Goal: Navigation & Orientation: Find specific page/section

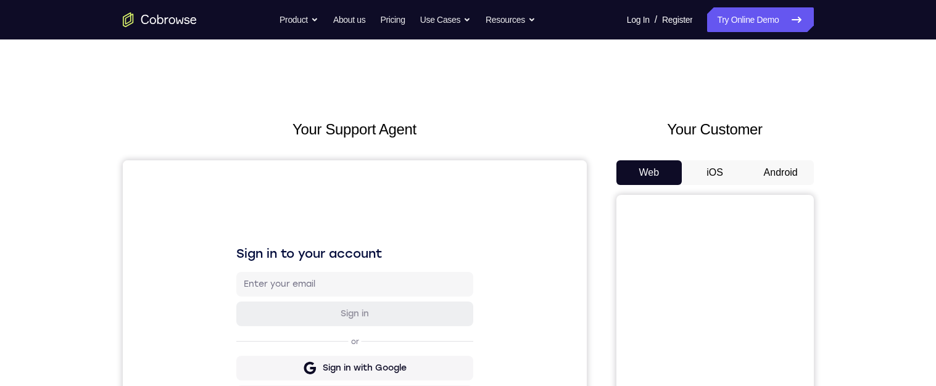
click at [789, 176] on button "Android" at bounding box center [780, 172] width 66 height 25
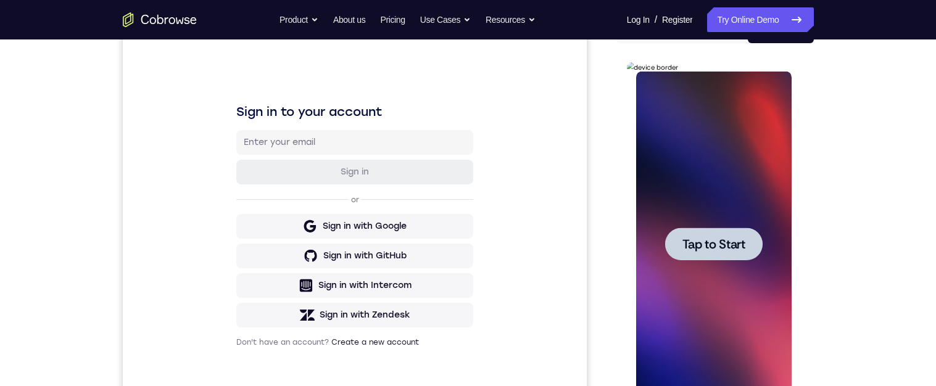
click at [753, 131] on div at bounding box center [713, 244] width 155 height 345
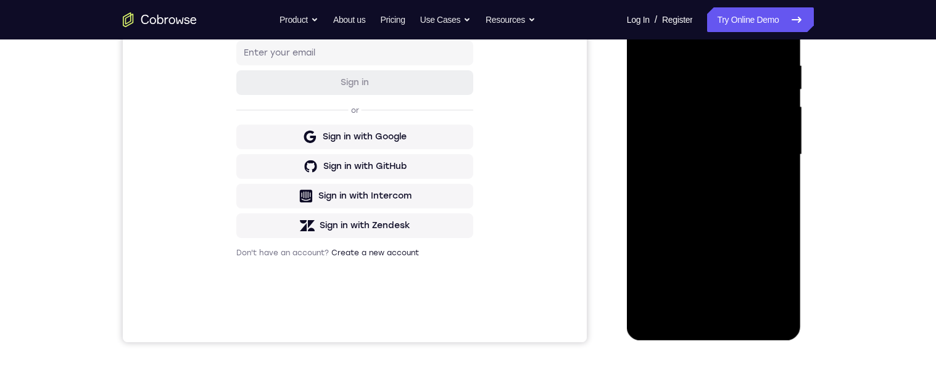
scroll to position [238, 0]
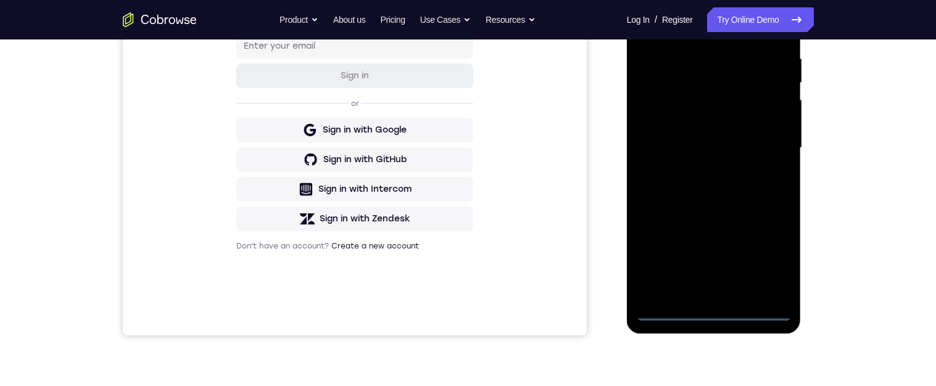
click at [725, 313] on div at bounding box center [713, 147] width 155 height 345
click at [776, 271] on div at bounding box center [713, 147] width 155 height 345
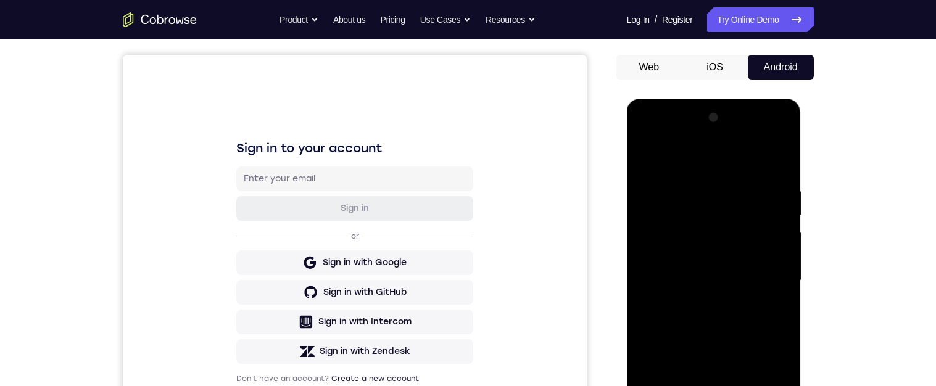
scroll to position [97, 0]
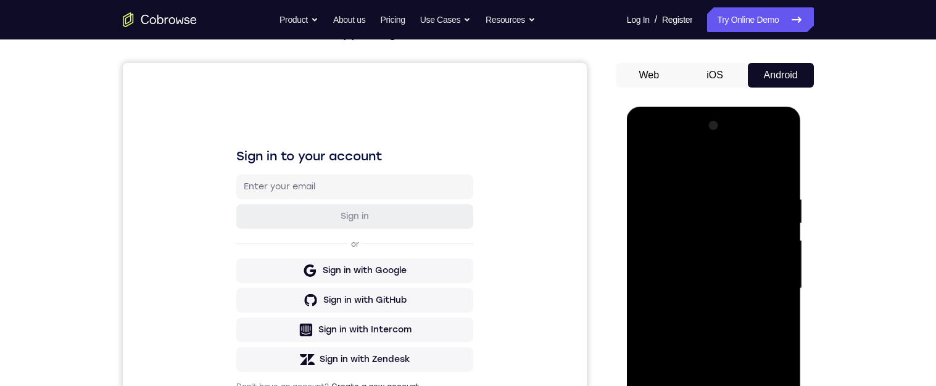
click at [743, 174] on div at bounding box center [713, 288] width 155 height 345
click at [782, 286] on div at bounding box center [713, 289] width 155 height 345
click at [770, 287] on div at bounding box center [713, 289] width 155 height 345
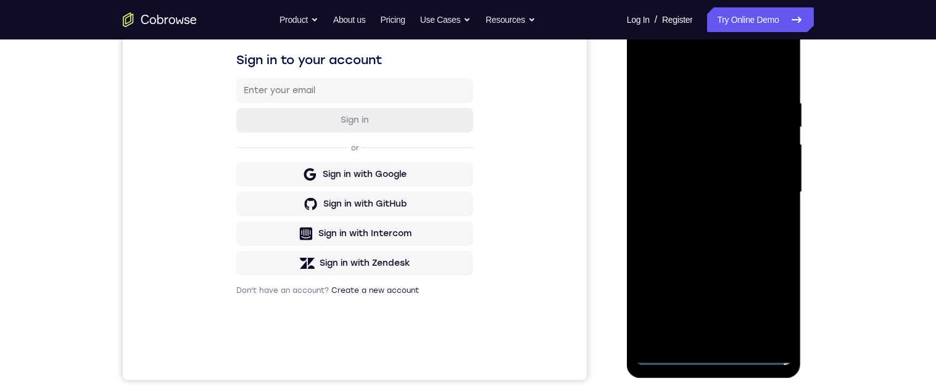
scroll to position [202, 0]
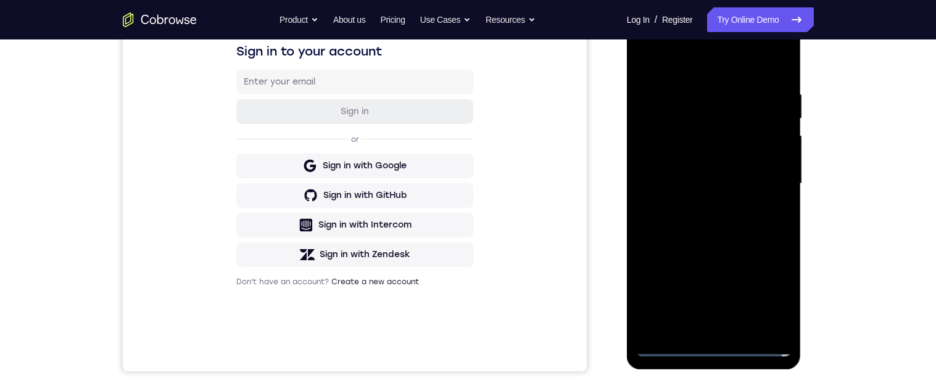
click at [706, 332] on div at bounding box center [713, 183] width 155 height 345
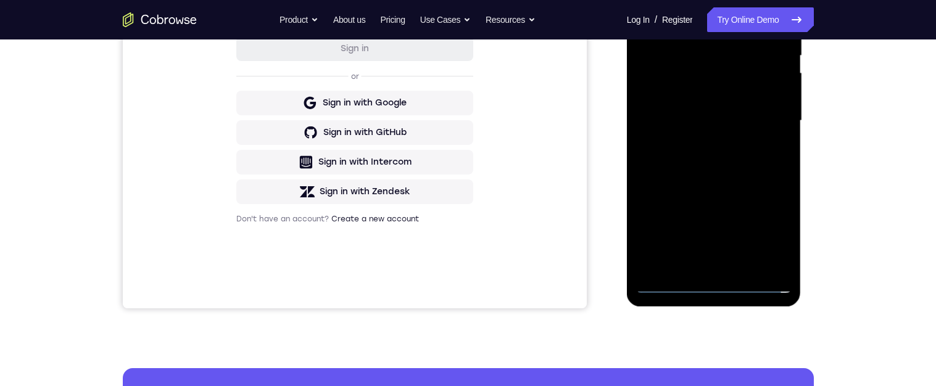
click at [741, 115] on div at bounding box center [713, 120] width 155 height 345
click at [706, 109] on div at bounding box center [713, 120] width 155 height 345
click at [749, 126] on div at bounding box center [713, 120] width 155 height 345
click at [749, 130] on div at bounding box center [713, 120] width 155 height 345
click at [766, 130] on div at bounding box center [713, 120] width 155 height 345
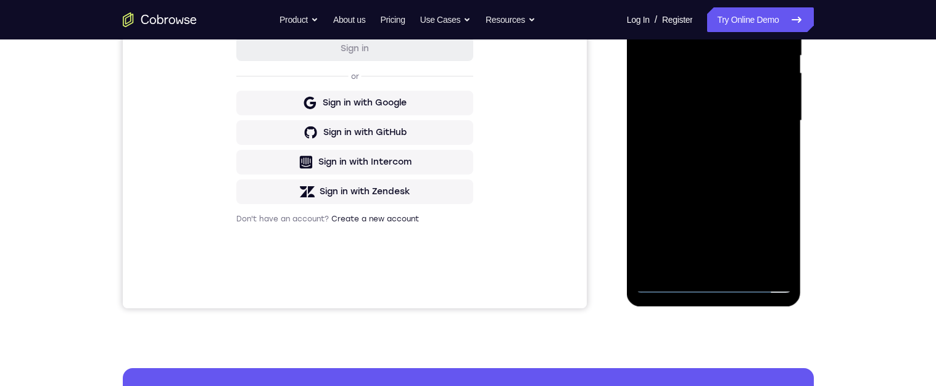
click at [759, 130] on div at bounding box center [713, 120] width 155 height 345
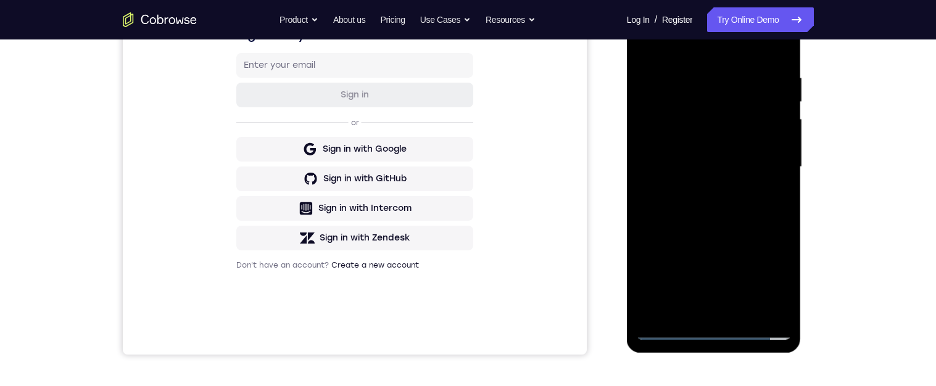
click at [752, 211] on div at bounding box center [713, 166] width 155 height 345
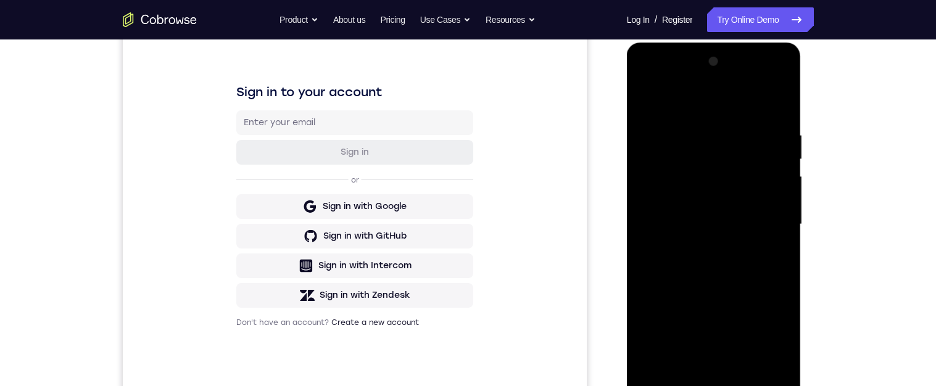
scroll to position [160, 0]
click at [766, 83] on div at bounding box center [713, 225] width 155 height 345
click at [667, 89] on div at bounding box center [713, 225] width 155 height 345
click at [688, 157] on div at bounding box center [713, 225] width 155 height 345
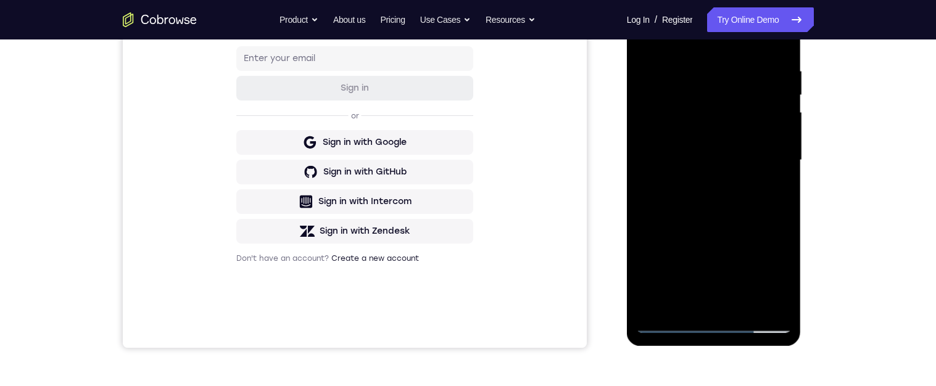
scroll to position [233, 0]
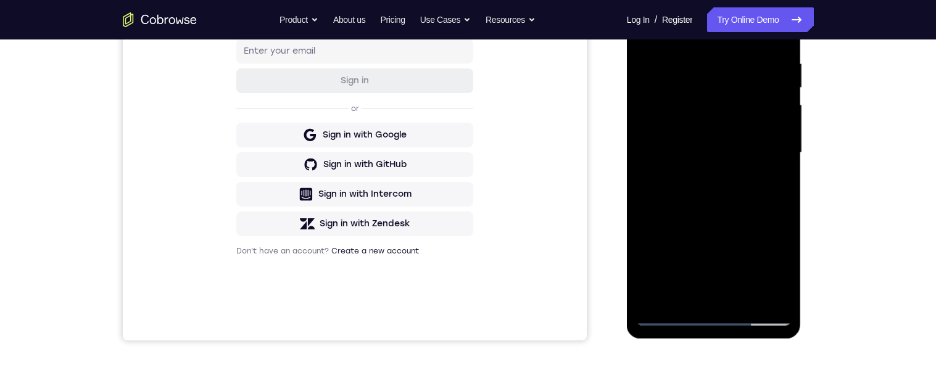
click at [665, 289] on div at bounding box center [713, 152] width 155 height 345
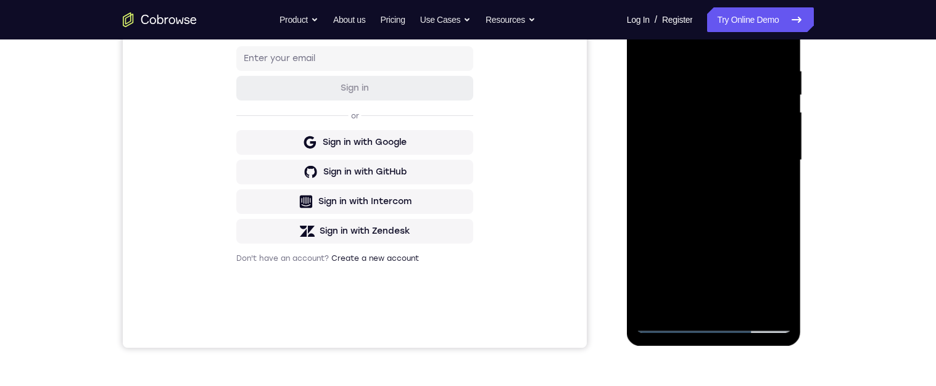
scroll to position [222, 0]
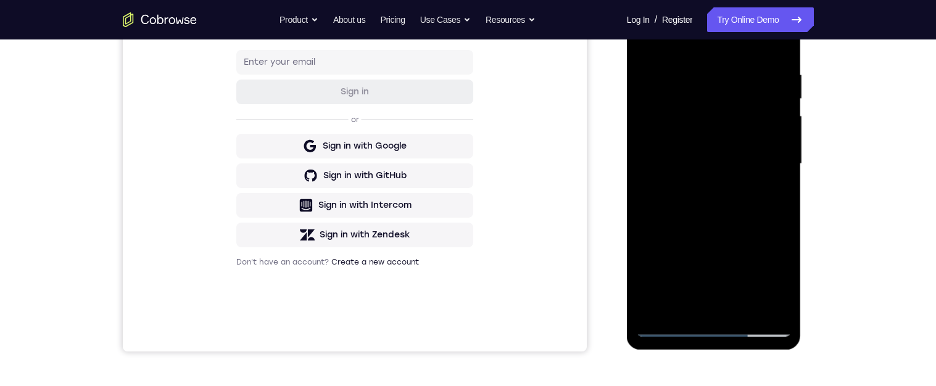
click at [722, 176] on div at bounding box center [713, 163] width 155 height 345
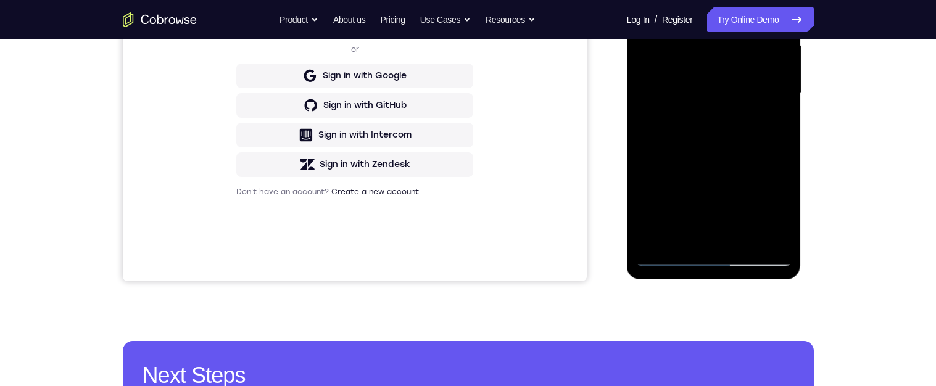
scroll to position [216, 0]
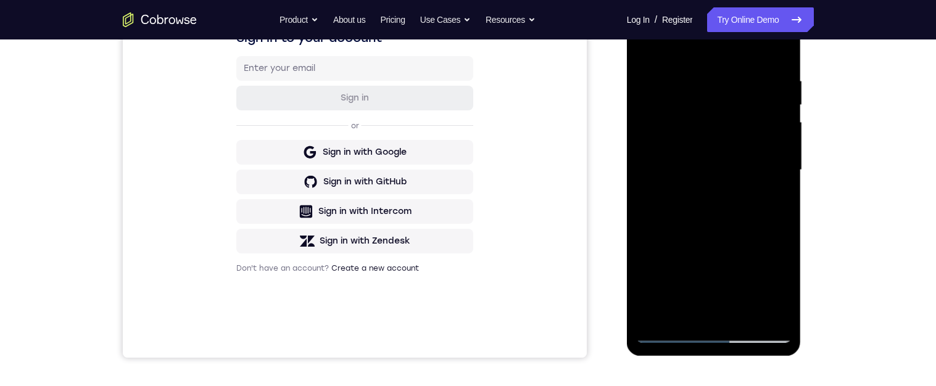
click at [654, 83] on div at bounding box center [713, 170] width 155 height 345
click at [720, 123] on div at bounding box center [713, 170] width 155 height 345
click at [660, 228] on div at bounding box center [713, 170] width 155 height 345
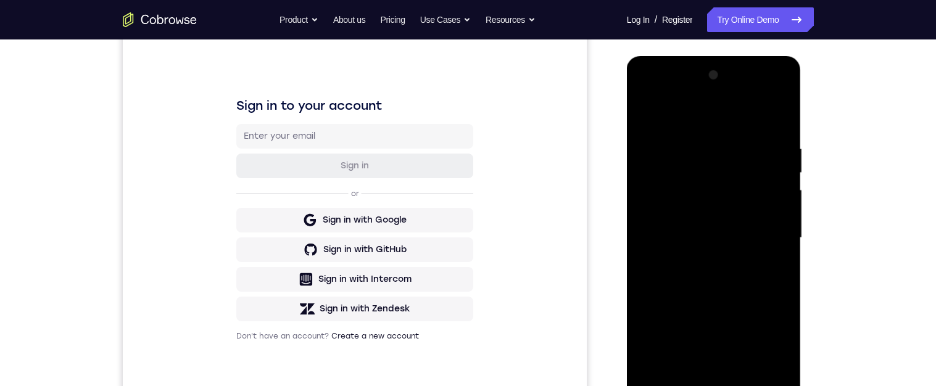
click at [769, 103] on div at bounding box center [713, 237] width 155 height 345
click at [726, 124] on div at bounding box center [713, 237] width 155 height 345
click at [703, 242] on div at bounding box center [713, 237] width 155 height 345
click at [731, 295] on div at bounding box center [713, 237] width 155 height 345
click at [749, 158] on div at bounding box center [713, 237] width 155 height 345
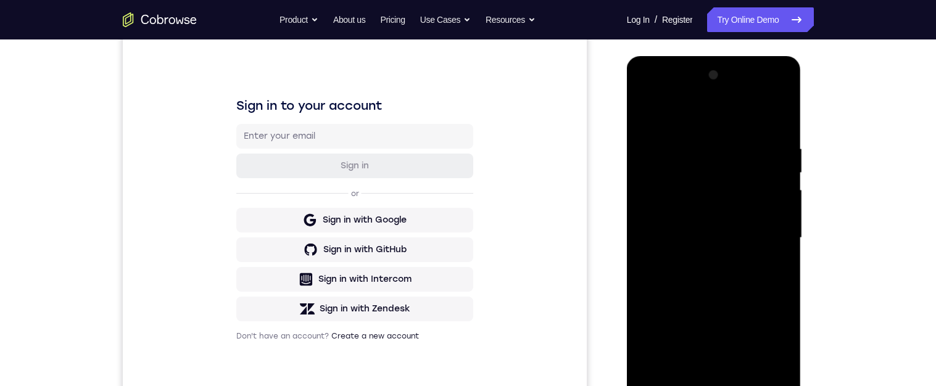
scroll to position [189, 0]
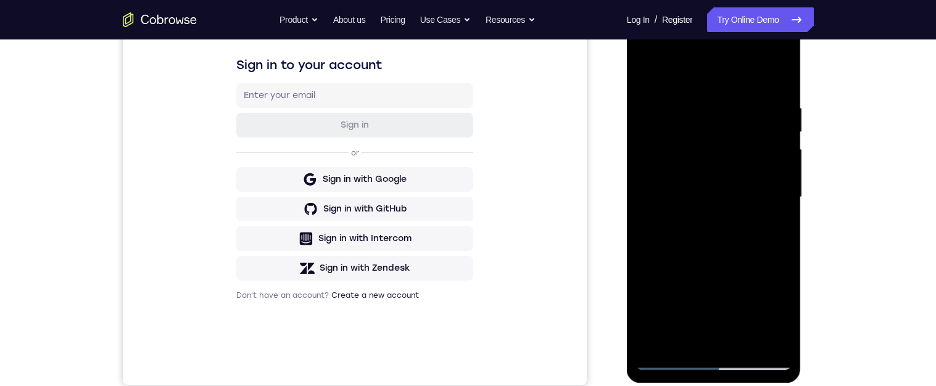
click at [740, 246] on div at bounding box center [713, 197] width 155 height 345
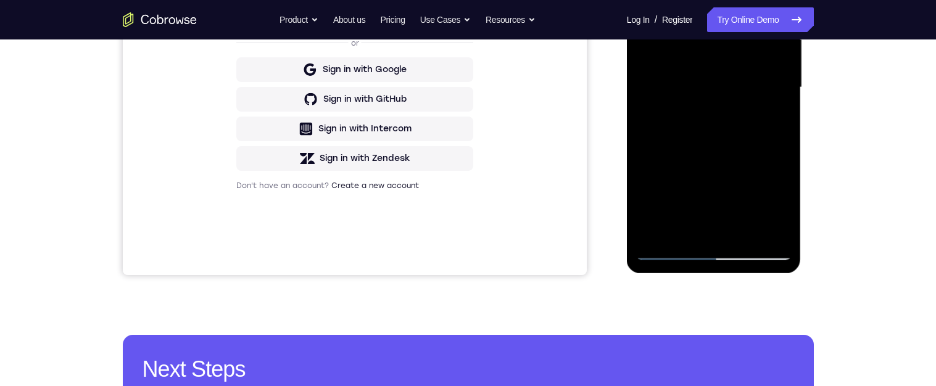
scroll to position [173, 0]
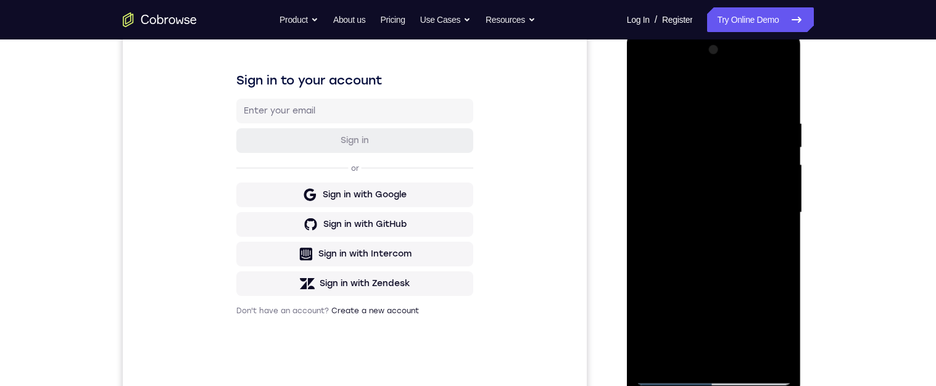
click at [764, 72] on div at bounding box center [713, 212] width 155 height 345
click at [783, 99] on div at bounding box center [713, 212] width 155 height 345
click at [671, 70] on div at bounding box center [713, 212] width 155 height 345
click at [663, 178] on div at bounding box center [713, 212] width 155 height 345
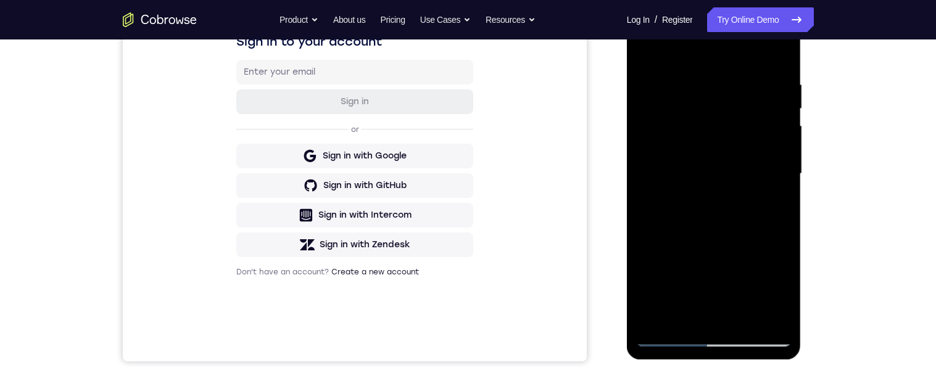
click at [697, 79] on div at bounding box center [713, 173] width 155 height 345
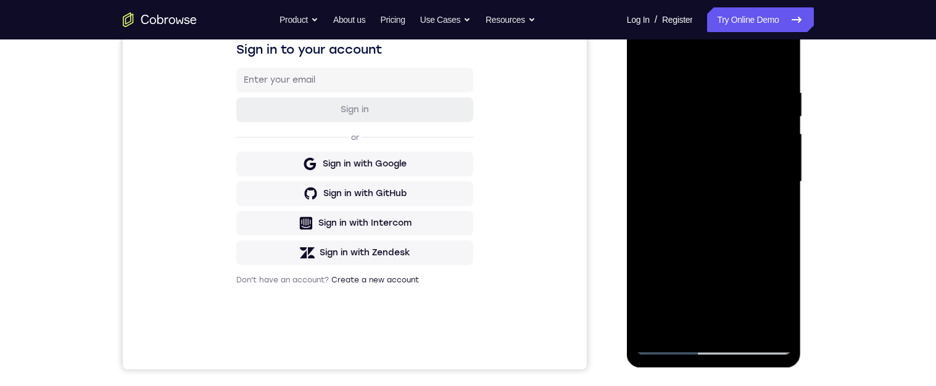
scroll to position [195, 0]
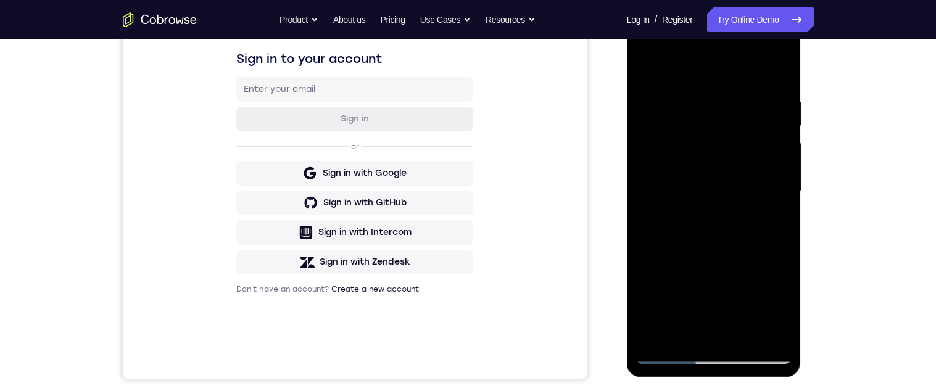
click at [773, 80] on div at bounding box center [713, 191] width 155 height 345
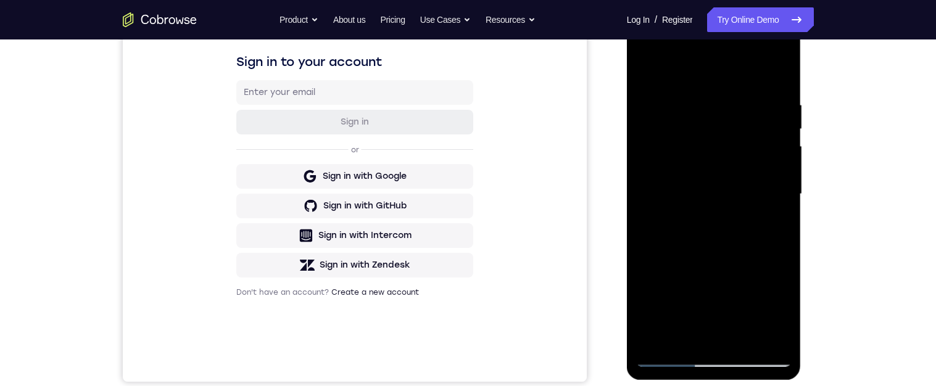
click at [735, 247] on div at bounding box center [713, 194] width 155 height 345
click at [696, 105] on div at bounding box center [713, 194] width 155 height 345
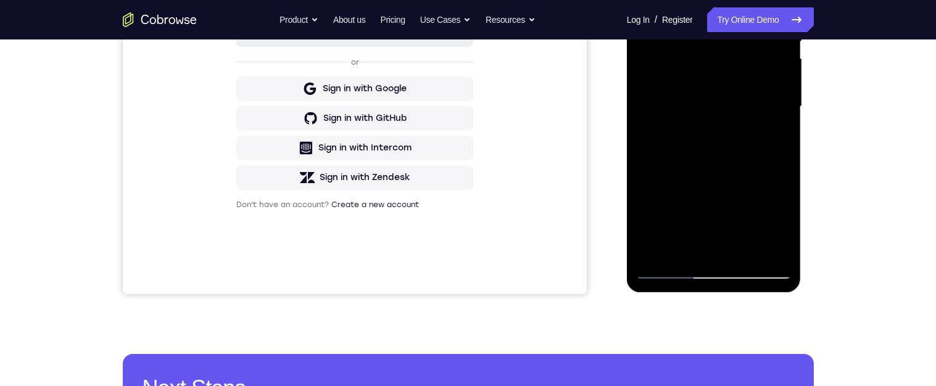
scroll to position [282, 0]
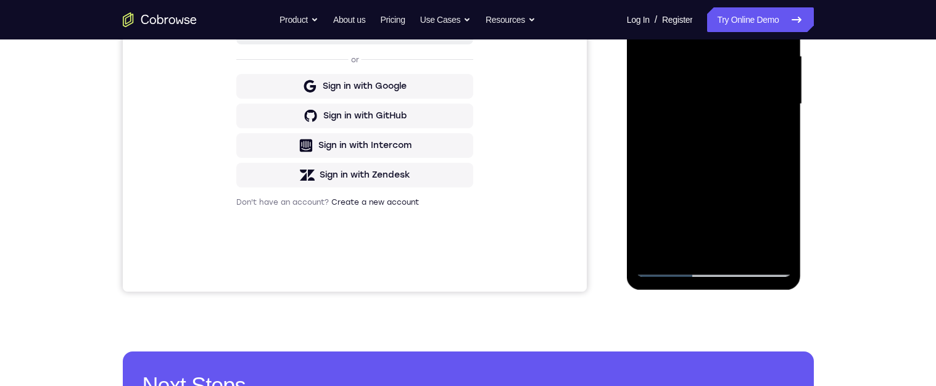
click at [768, 246] on div at bounding box center [713, 104] width 155 height 345
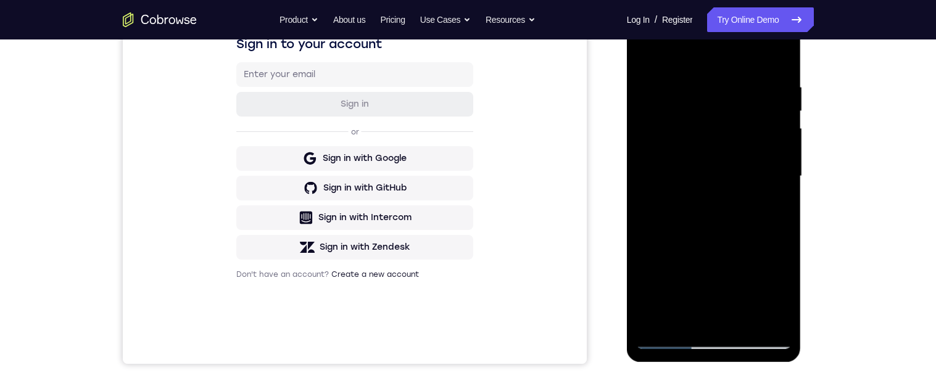
scroll to position [196, 0]
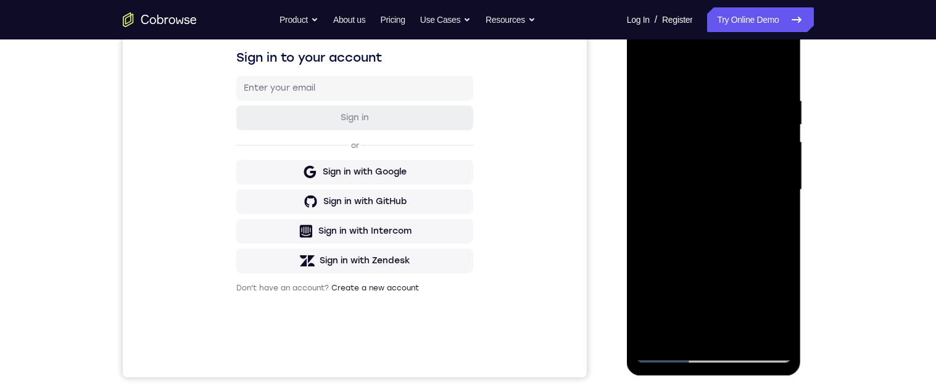
click at [775, 150] on div at bounding box center [713, 189] width 155 height 345
click at [654, 76] on div at bounding box center [713, 189] width 155 height 345
click at [648, 68] on div at bounding box center [713, 189] width 155 height 345
click at [649, 171] on div at bounding box center [713, 189] width 155 height 345
click at [652, 81] on div at bounding box center [713, 189] width 155 height 345
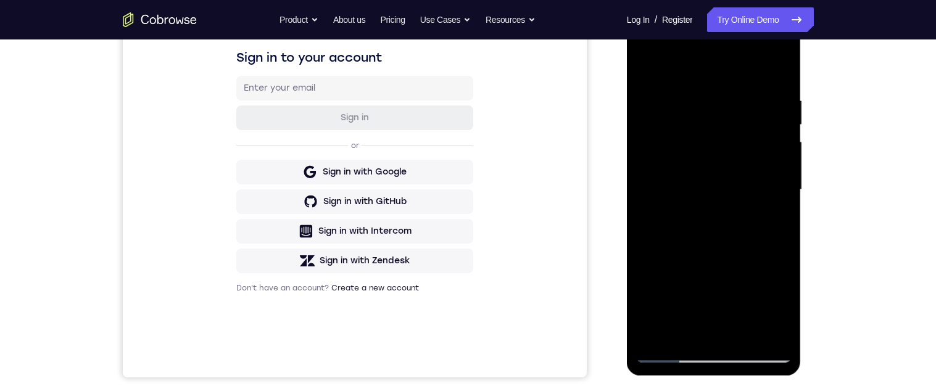
scroll to position [171, 0]
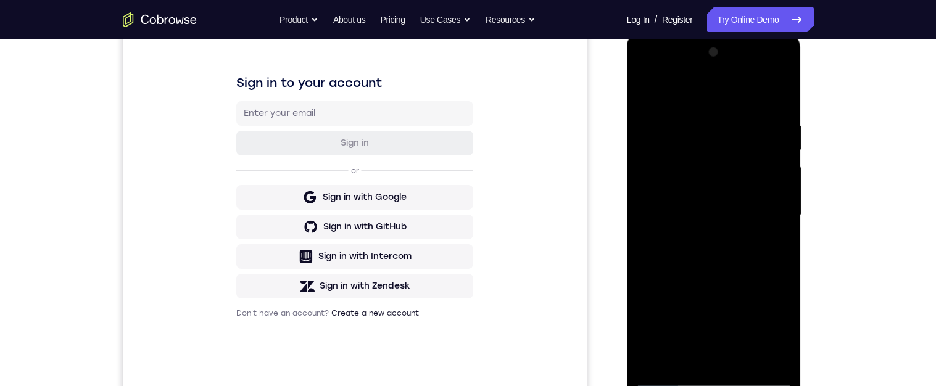
click at [650, 90] on div at bounding box center [713, 215] width 155 height 345
click at [778, 168] on div at bounding box center [713, 215] width 155 height 345
click at [784, 165] on div at bounding box center [713, 215] width 155 height 345
click at [652, 100] on div at bounding box center [713, 215] width 155 height 345
click at [773, 254] on div at bounding box center [713, 215] width 155 height 345
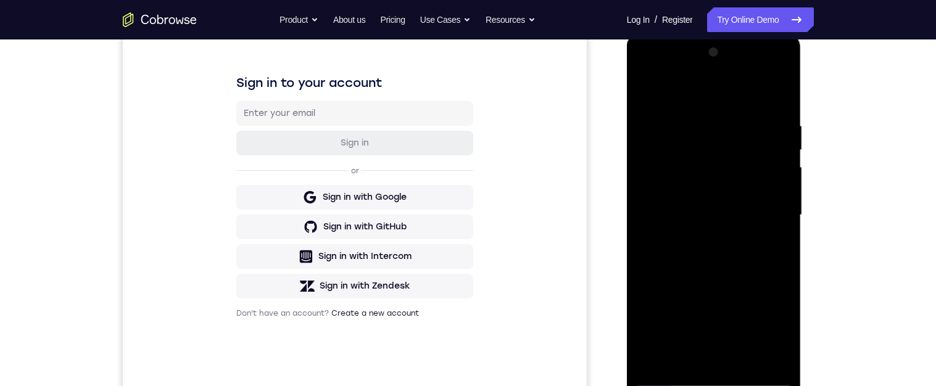
click at [650, 94] on div at bounding box center [713, 215] width 155 height 345
click at [708, 136] on div at bounding box center [713, 215] width 155 height 345
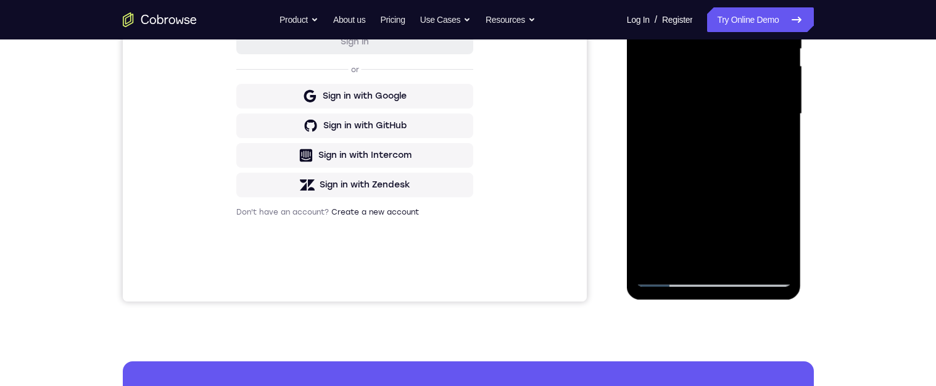
scroll to position [278, 0]
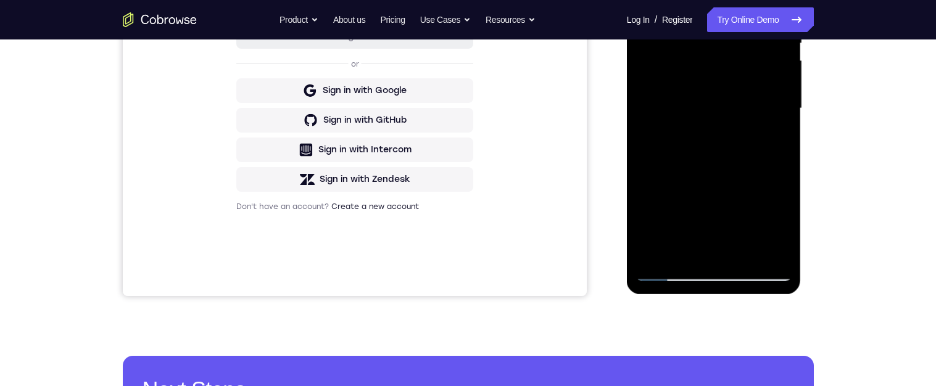
click at [714, 250] on div at bounding box center [713, 108] width 155 height 345
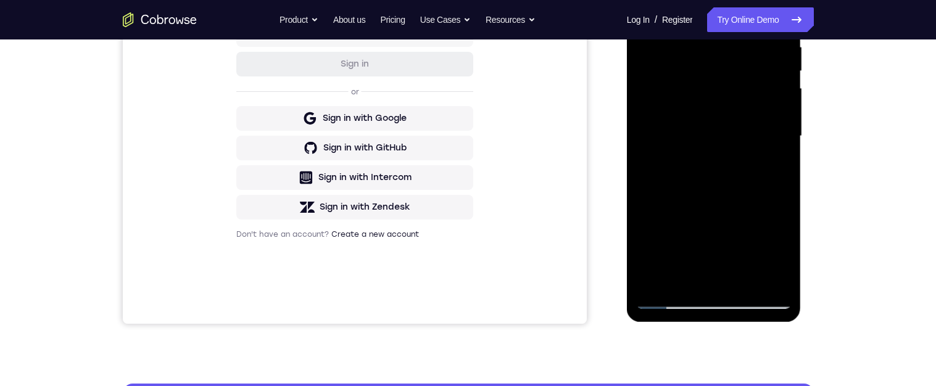
scroll to position [205, 0]
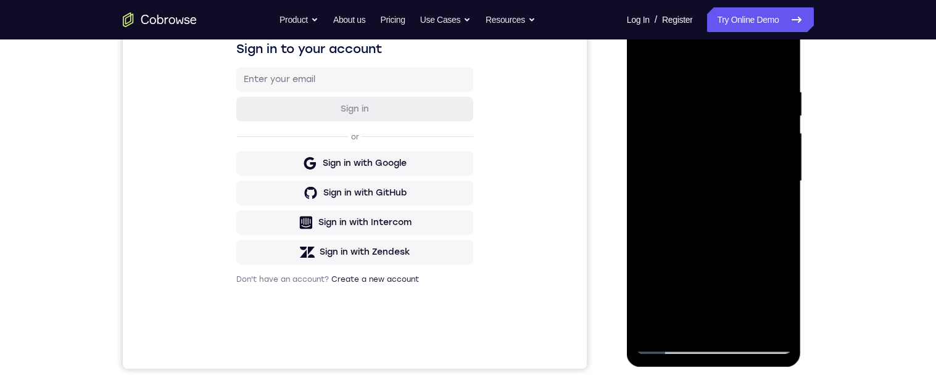
click at [653, 58] on div at bounding box center [713, 181] width 155 height 345
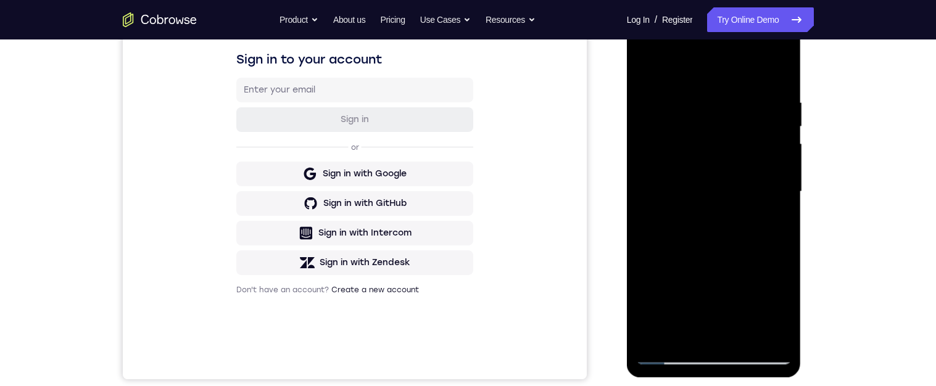
click at [776, 77] on div at bounding box center [713, 191] width 155 height 345
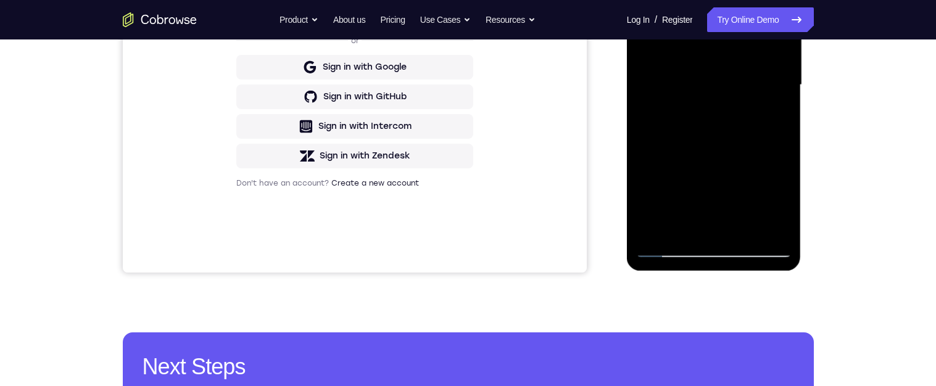
click at [745, 235] on div at bounding box center [713, 84] width 155 height 345
click at [741, 157] on div at bounding box center [713, 84] width 155 height 345
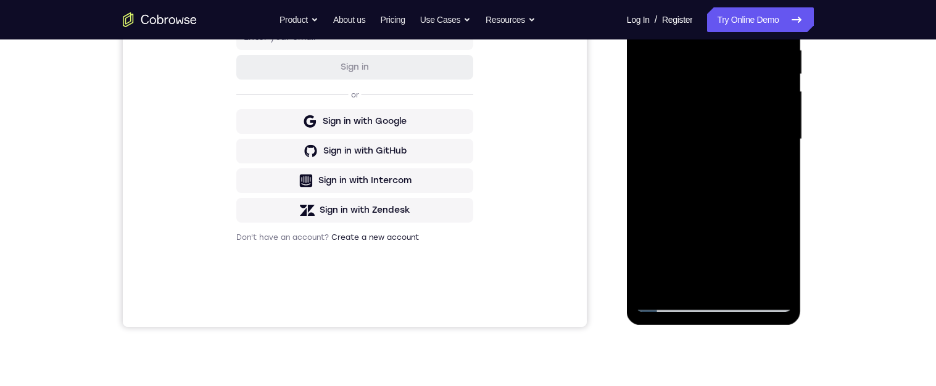
scroll to position [175, 0]
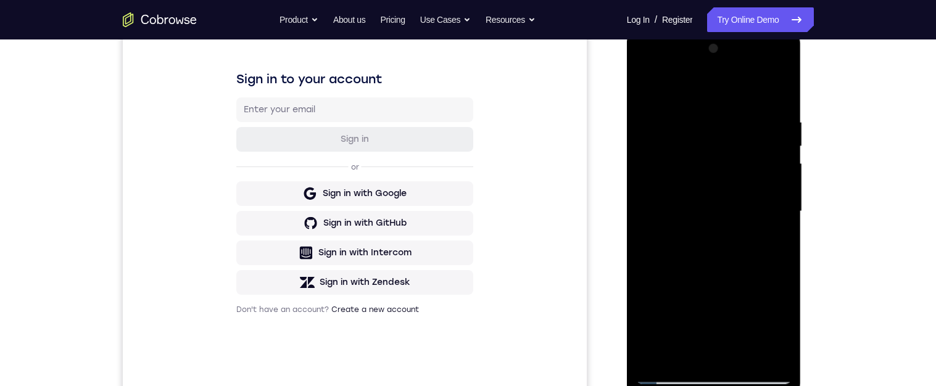
click at [653, 89] on div at bounding box center [713, 211] width 155 height 345
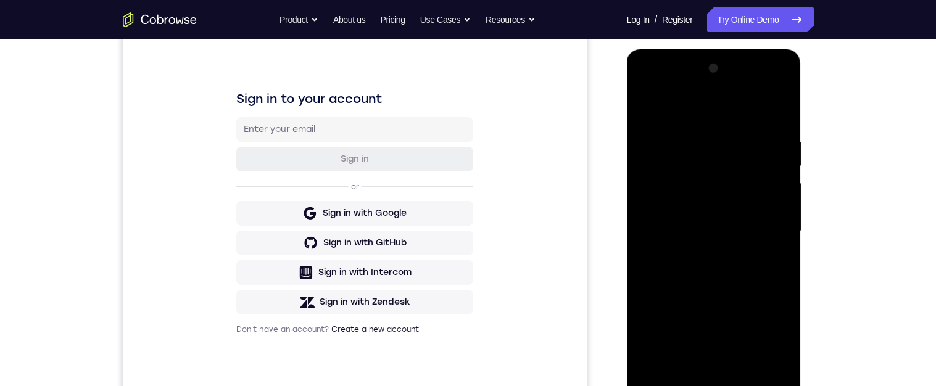
click at [768, 88] on div at bounding box center [713, 231] width 155 height 345
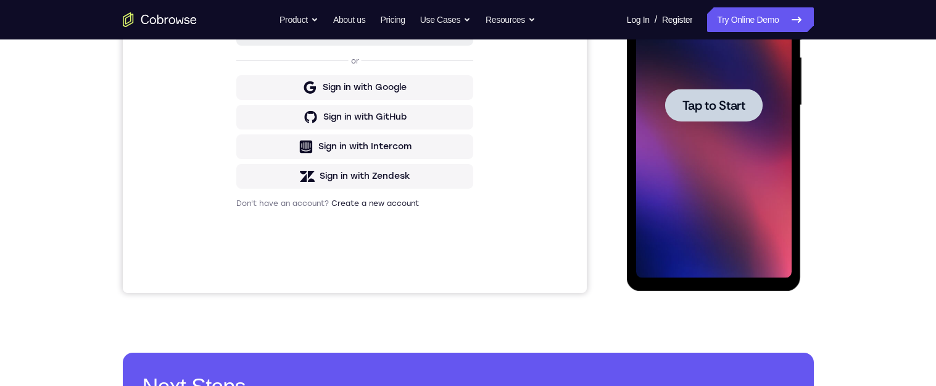
scroll to position [335, 0]
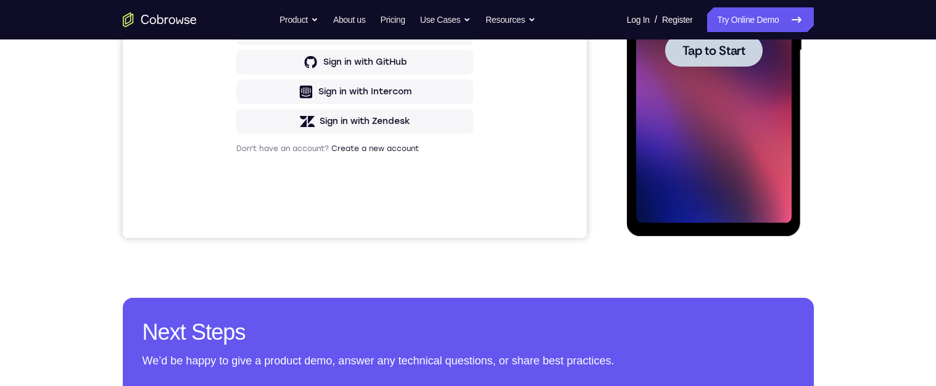
click at [744, 155] on div at bounding box center [713, 50] width 155 height 345
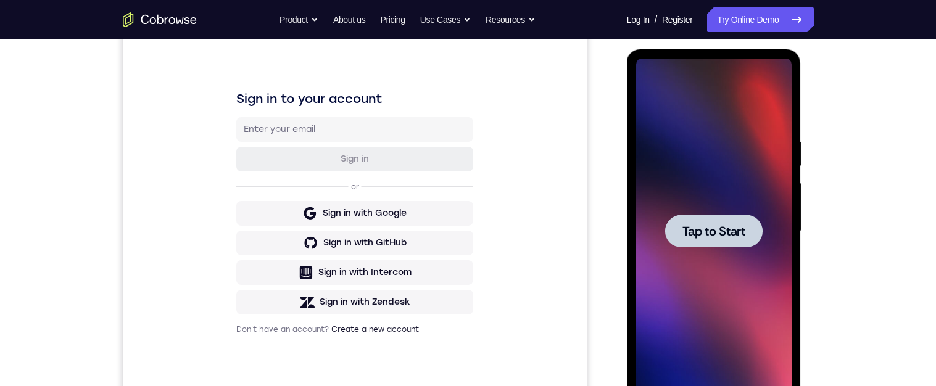
scroll to position [154, 0]
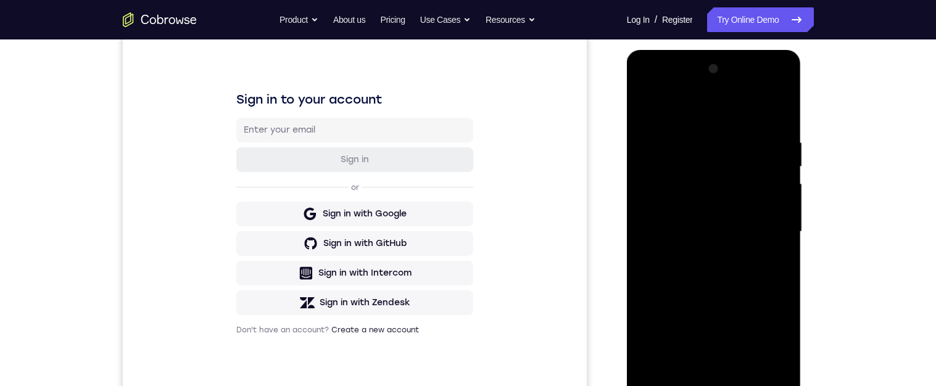
click at [718, 385] on div at bounding box center [713, 231] width 155 height 345
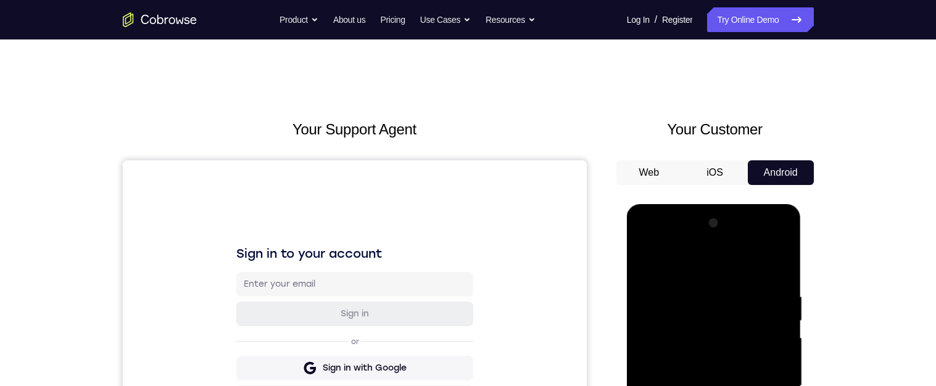
scroll to position [186, 0]
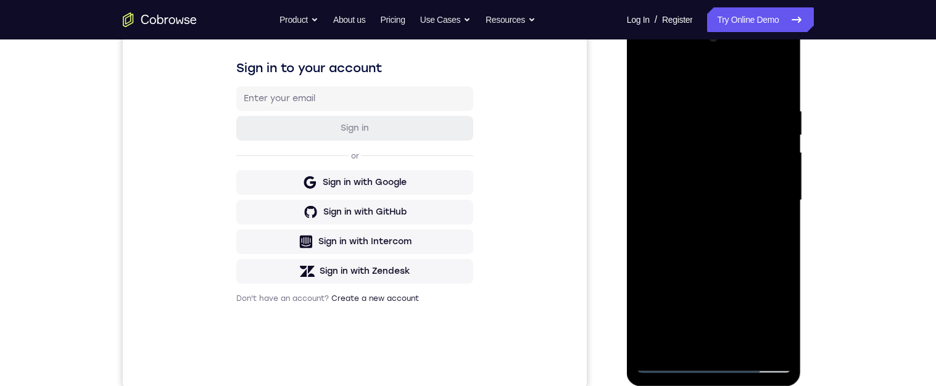
click at [771, 316] on div at bounding box center [713, 200] width 155 height 345
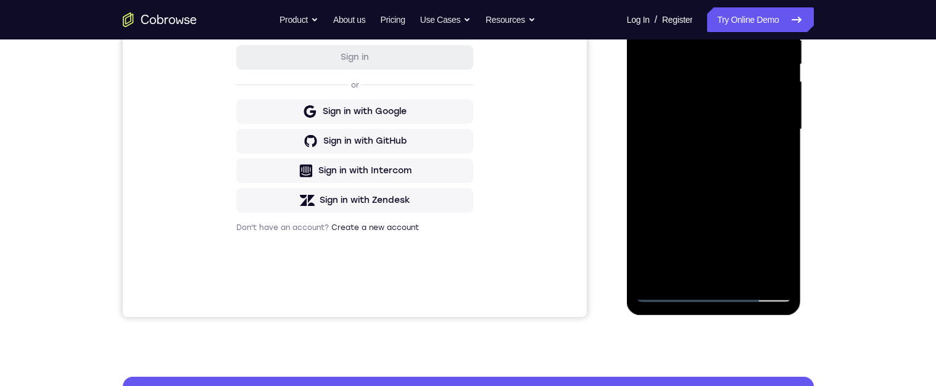
scroll to position [149, 0]
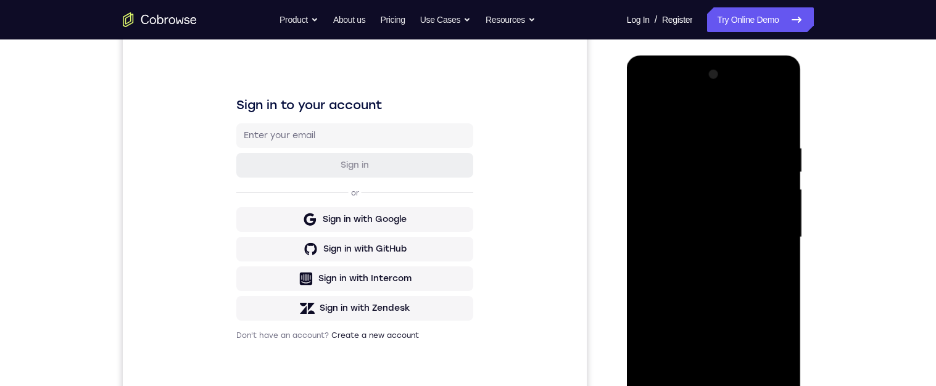
click at [720, 127] on div at bounding box center [713, 237] width 155 height 345
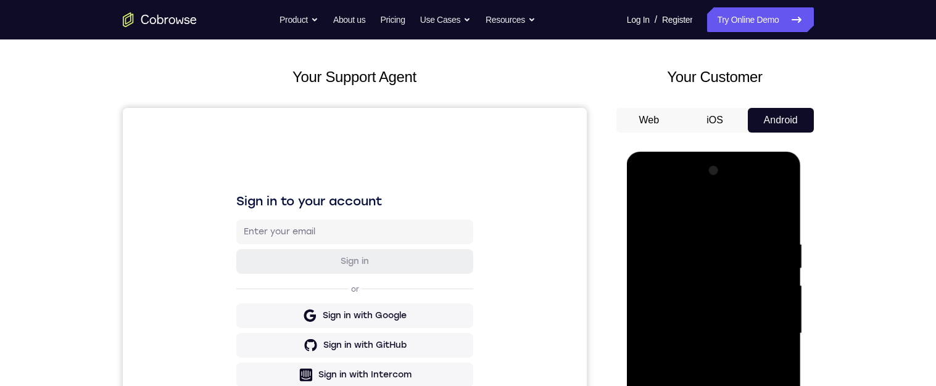
click at [721, 270] on div at bounding box center [713, 333] width 155 height 345
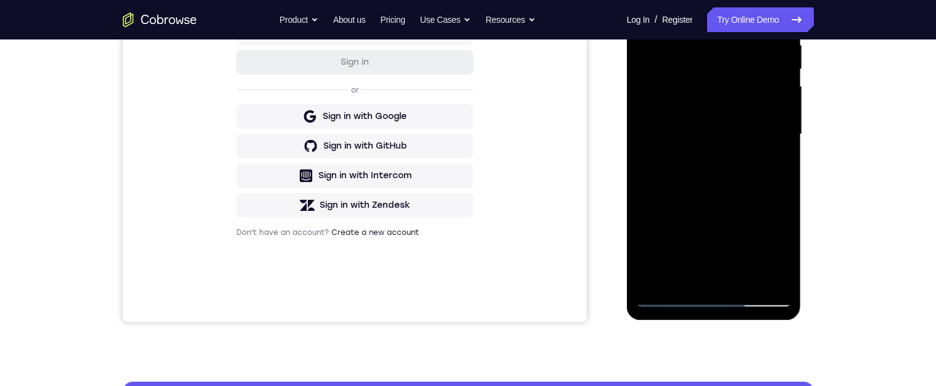
click at [672, 280] on div at bounding box center [713, 134] width 155 height 345
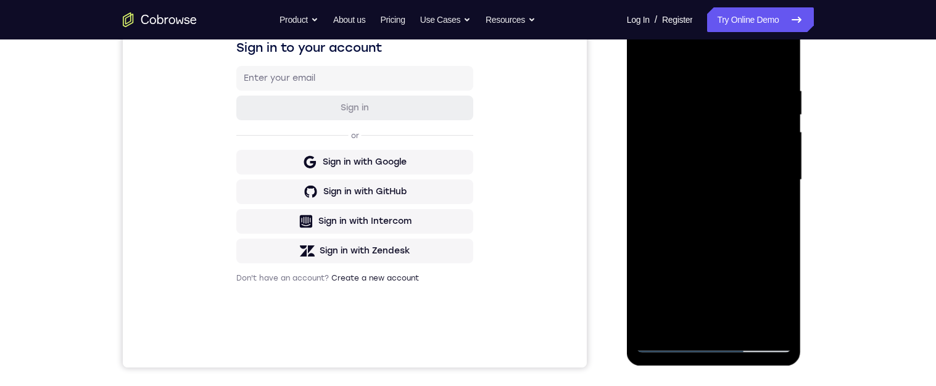
click at [730, 220] on div at bounding box center [713, 179] width 155 height 345
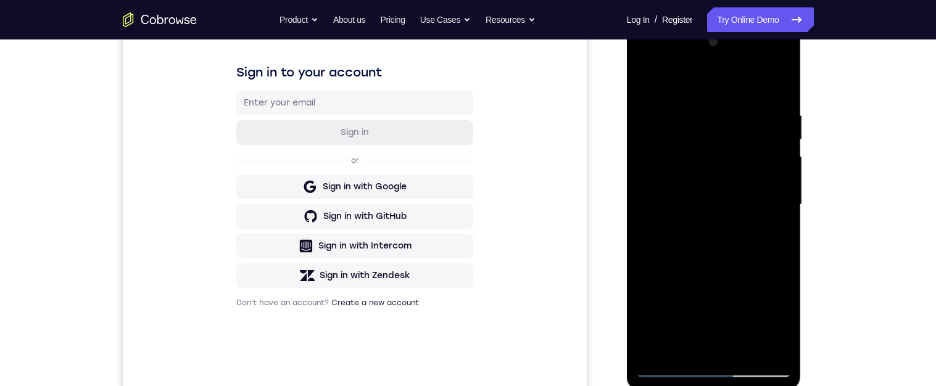
click at [757, 152] on div at bounding box center [713, 204] width 155 height 345
click at [757, 262] on div at bounding box center [713, 204] width 155 height 345
click at [780, 111] on div at bounding box center [713, 204] width 155 height 345
click at [767, 68] on div at bounding box center [713, 204] width 155 height 345
click at [673, 67] on div at bounding box center [713, 204] width 155 height 345
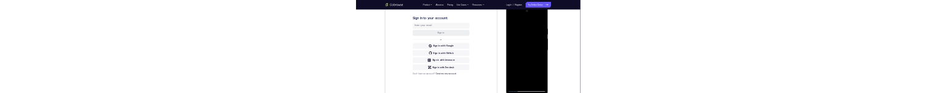
scroll to position [0, 0]
